Goal: Task Accomplishment & Management: Complete application form

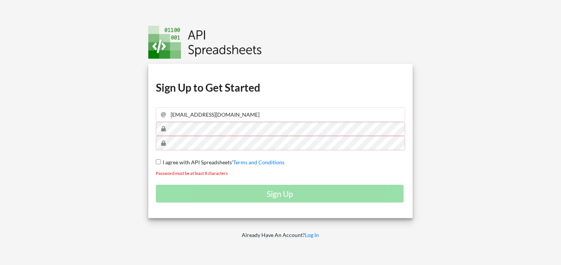
type input "leninrana@gmail.com"
click at [394, 119] on input "leninrana@gmail.com" at bounding box center [280, 114] width 249 height 14
click at [157, 160] on input "I agree with API Spreadsheets' Terms and Conditions" at bounding box center [158, 161] width 5 height 5
checkbox input "true"
click at [151, 145] on div "Download hidden Download hidden Download hidden Download hidden Sign Up to Get …" at bounding box center [280, 141] width 265 height 154
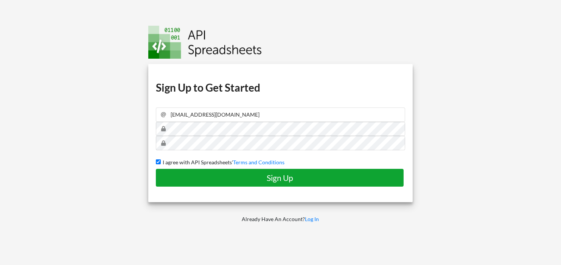
click at [264, 176] on h4 "Sign Up" at bounding box center [280, 177] width 232 height 9
checkbox input "false"
